Goal: Task Accomplishment & Management: Use online tool/utility

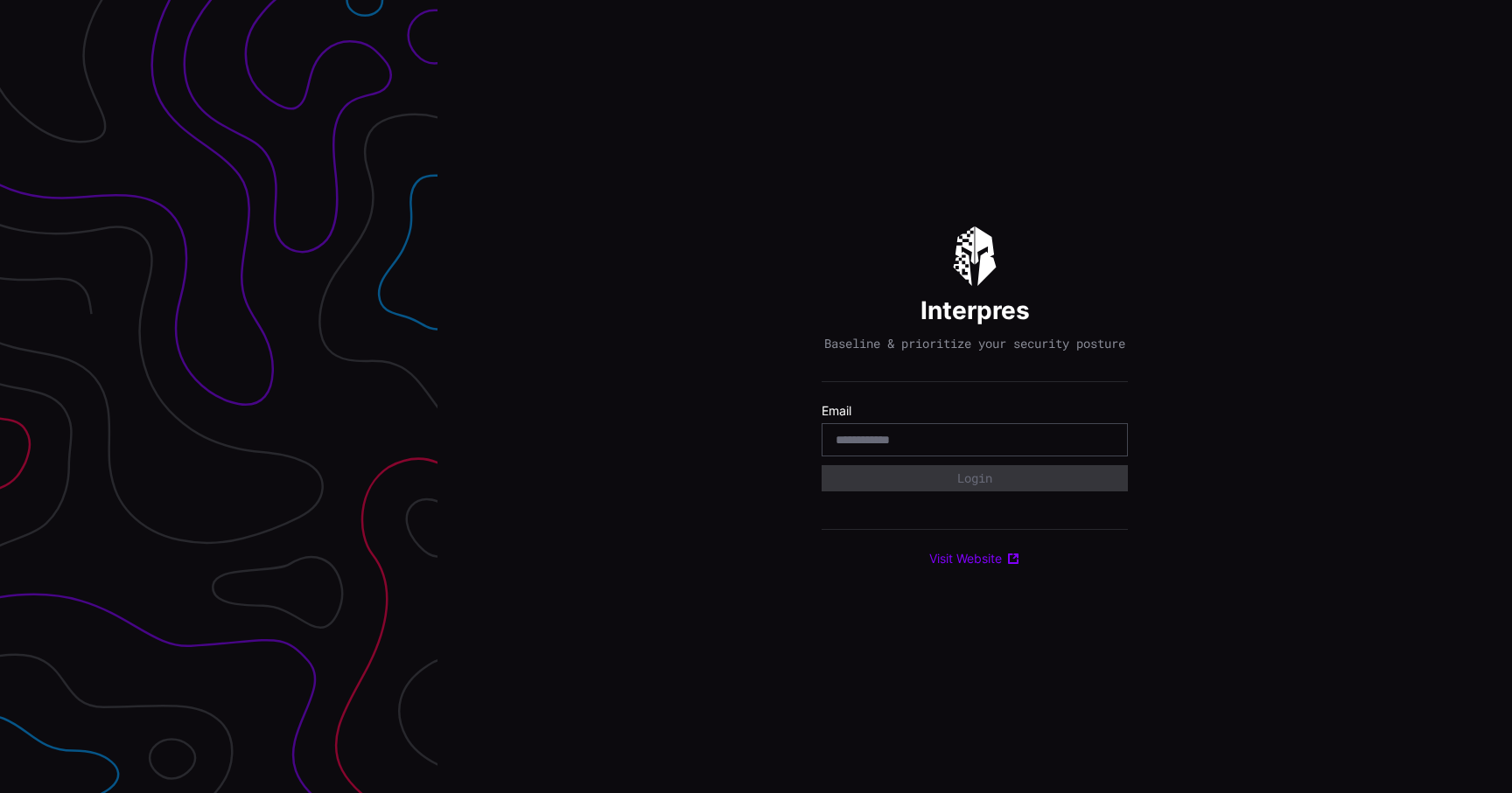
click at [947, 445] on input "email" at bounding box center [974, 440] width 278 height 16
click at [925, 441] on input "email" at bounding box center [974, 440] width 278 height 16
click at [925, 447] on input "email" at bounding box center [974, 440] width 278 height 16
type input "**********"
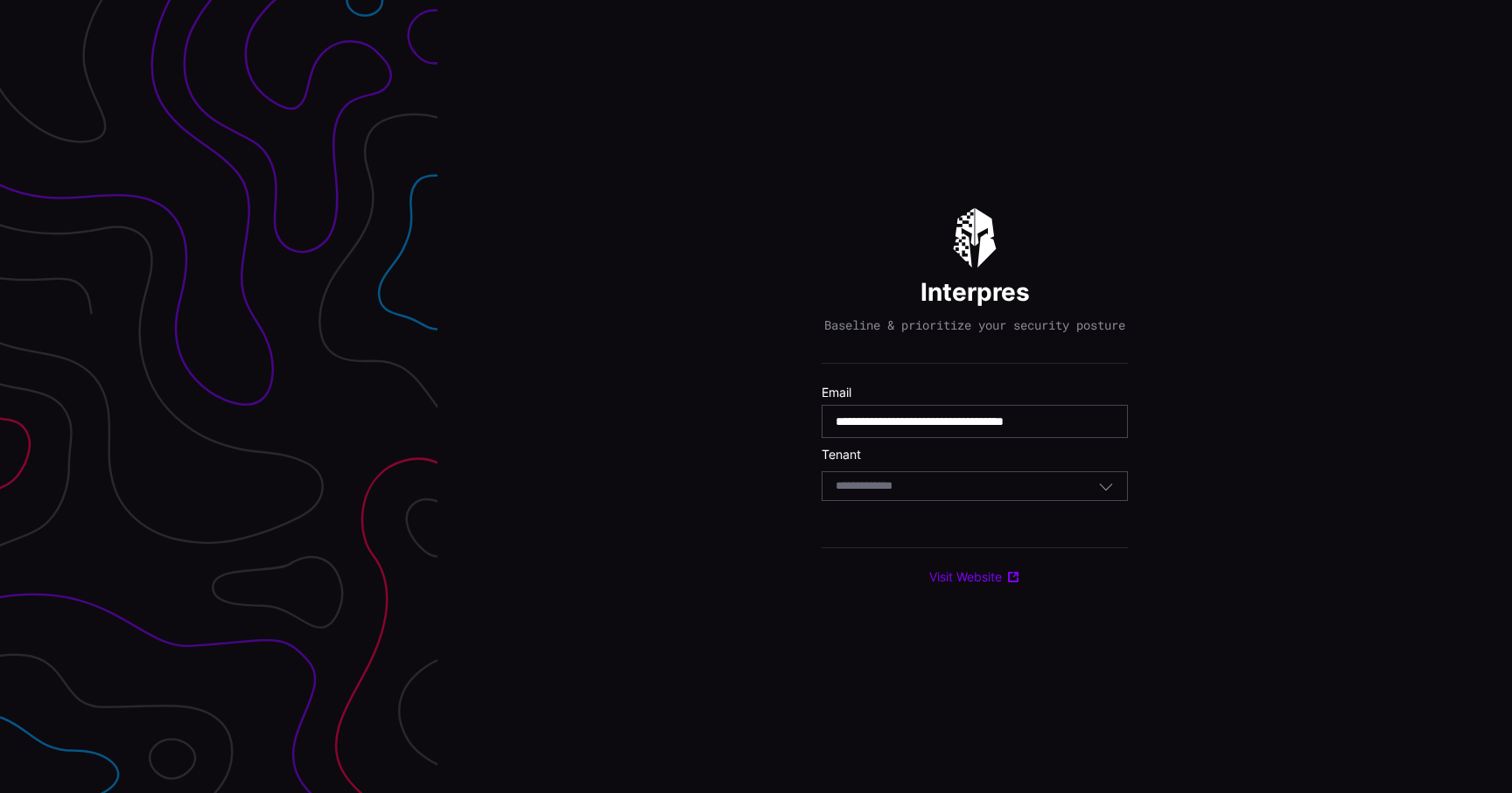
click at [933, 494] on div "Select Tenant" at bounding box center [967, 486] width 263 height 16
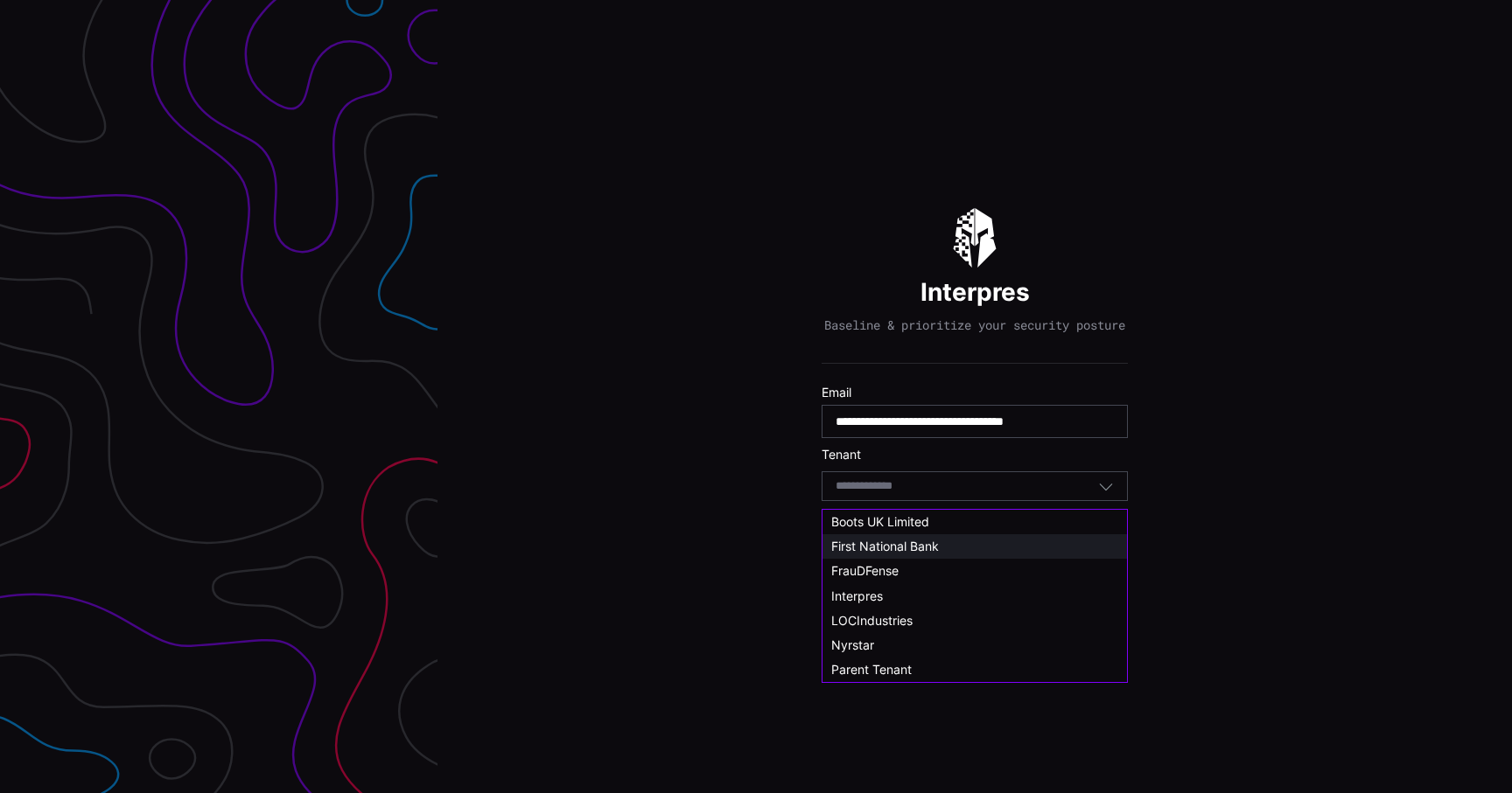
click at [920, 545] on span "First National Bank" at bounding box center [885, 546] width 107 height 15
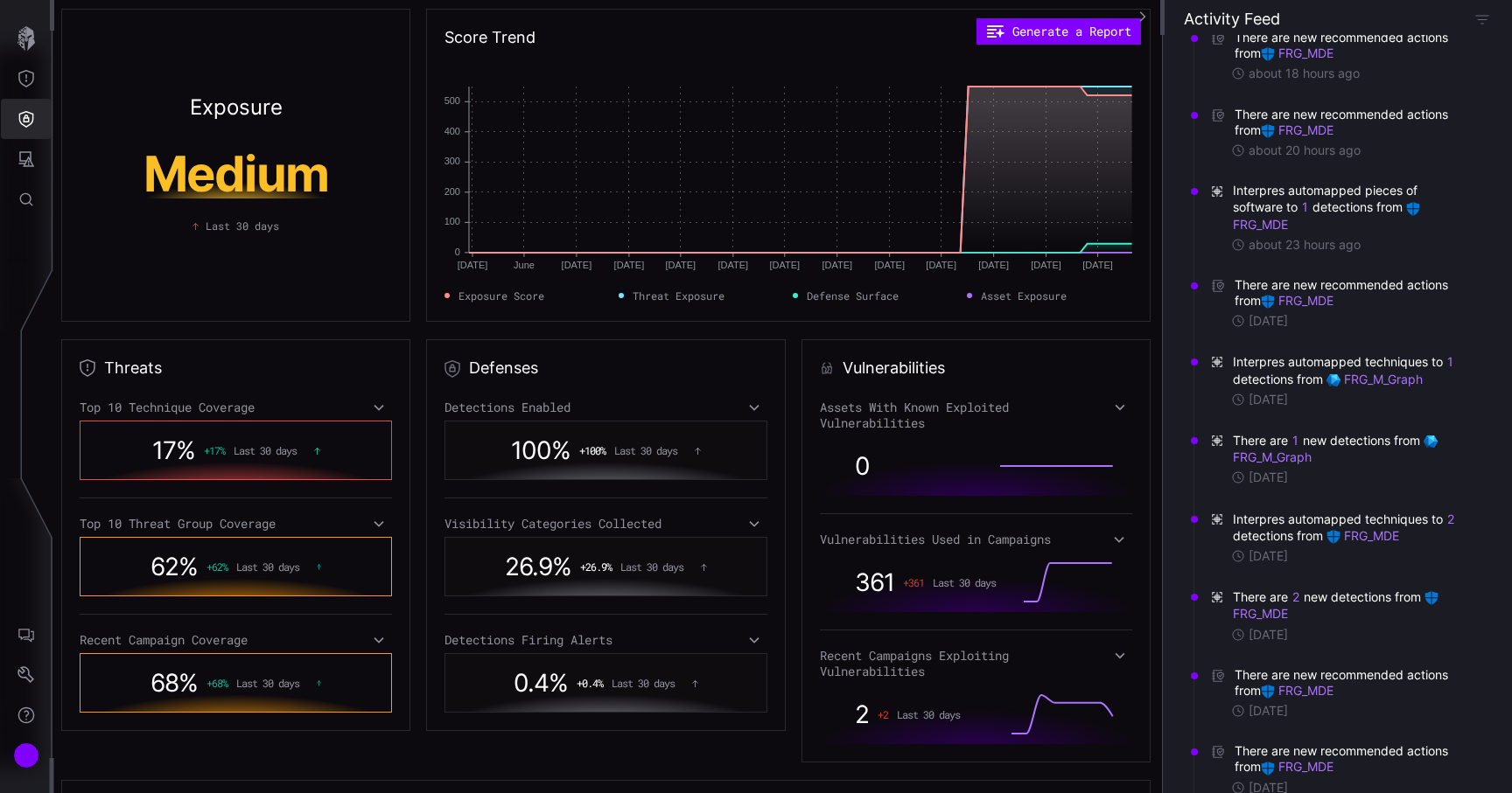
click at [24, 128] on button "Defense Surface" at bounding box center [26, 119] width 51 height 40
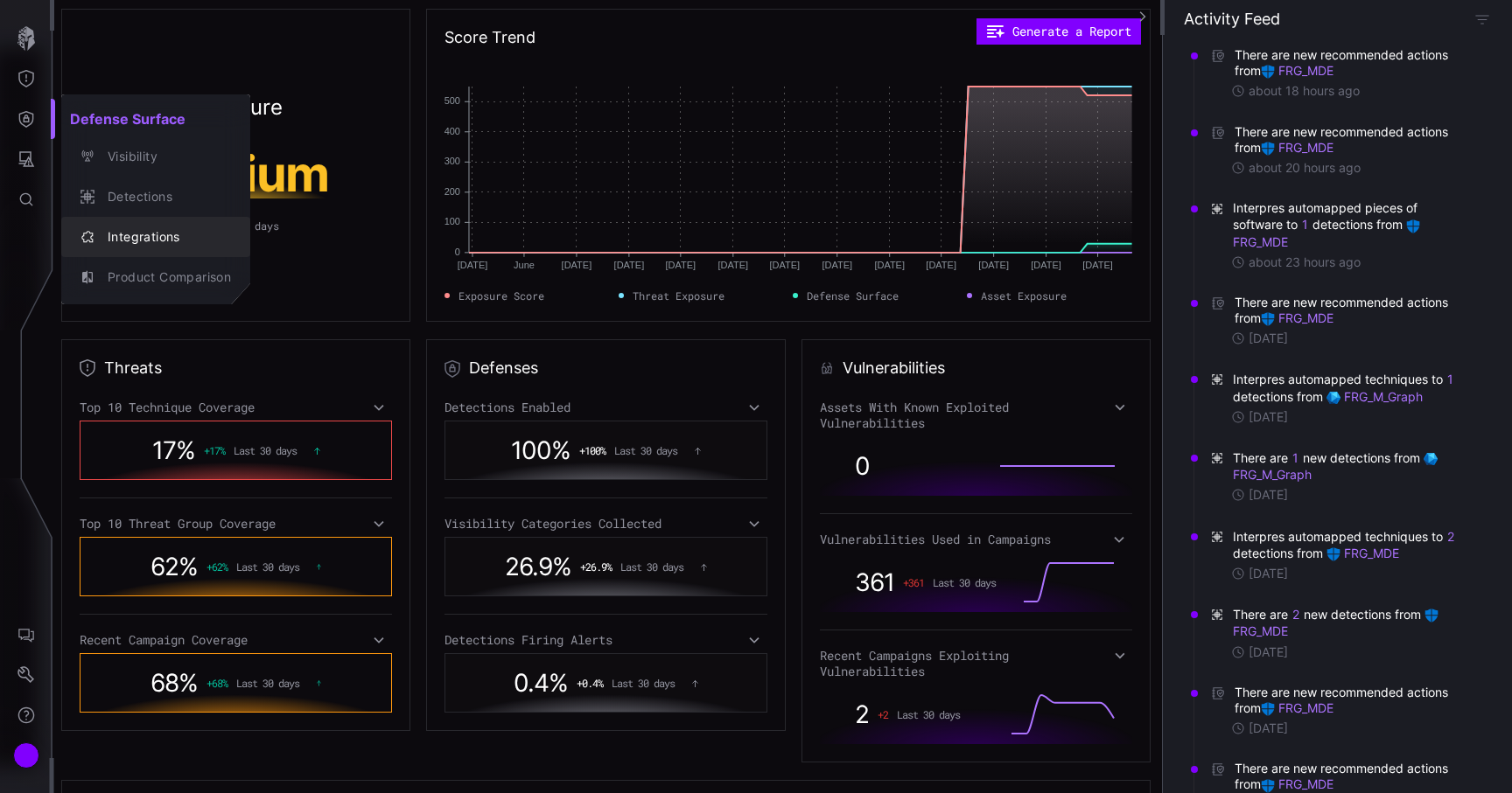
click at [104, 227] on div "Integrations" at bounding box center [165, 236] width 132 height 22
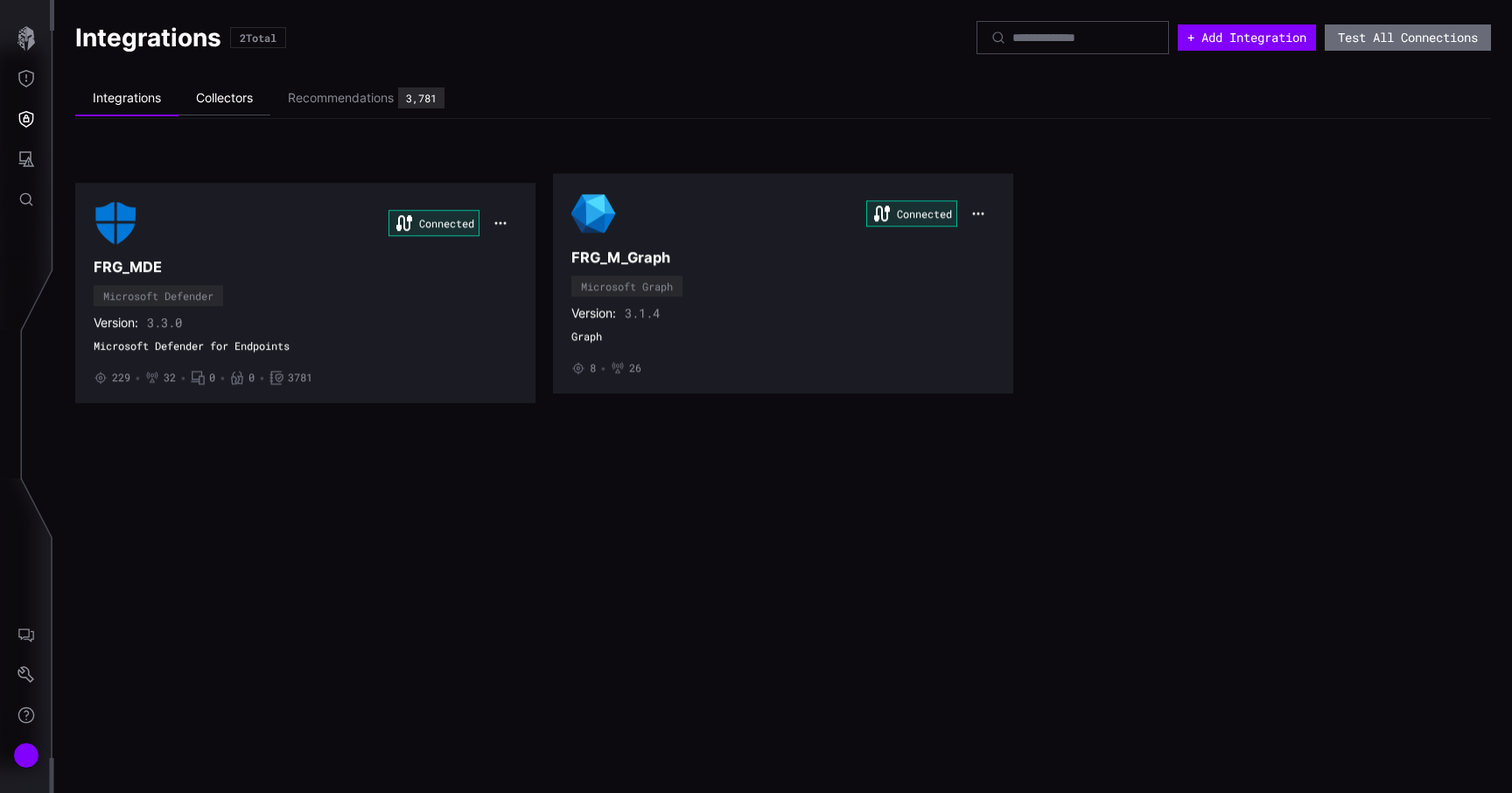
click at [207, 89] on li "Collectors" at bounding box center [223, 98] width 91 height 34
